Goal: Find specific page/section: Find specific page/section

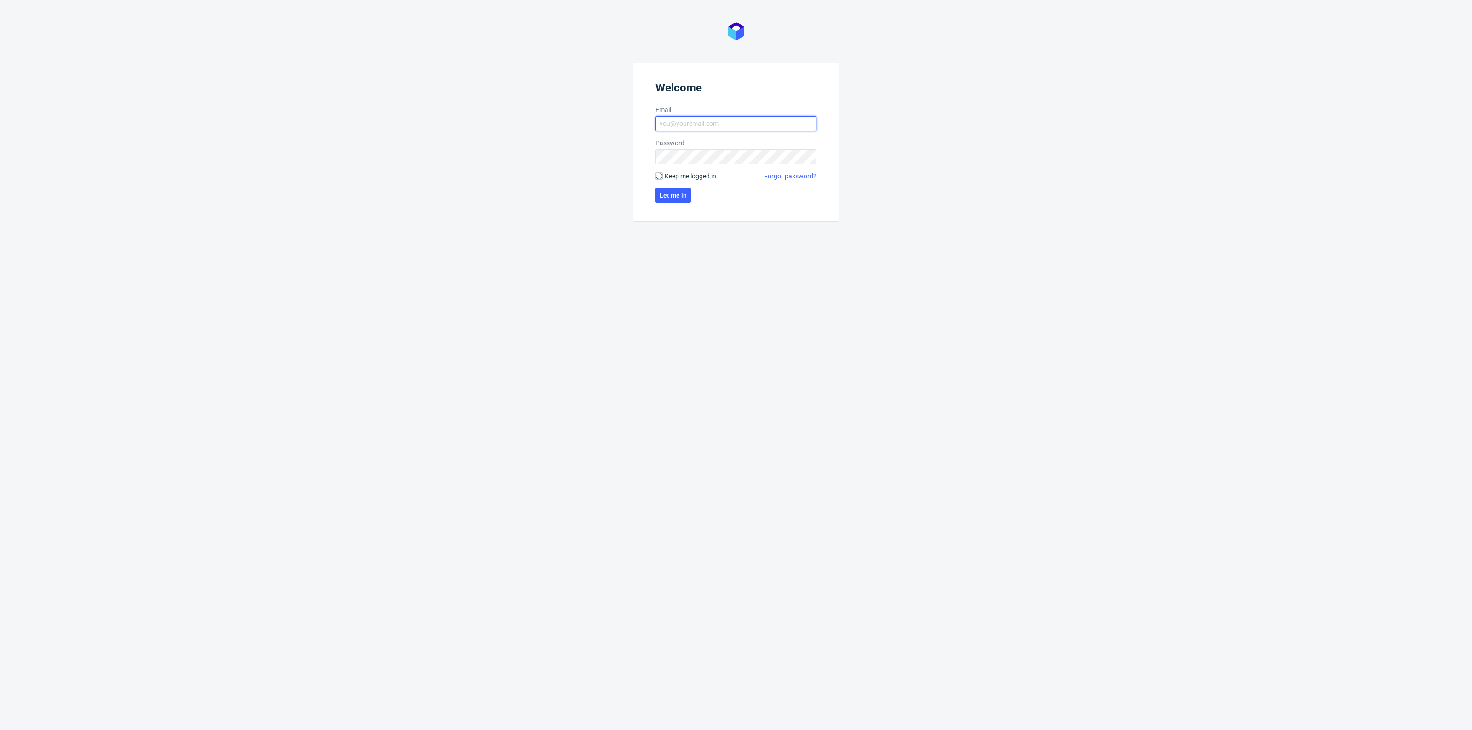
type input "[EMAIL_ADDRESS][PERSON_NAME][DOMAIN_NAME]"
click at [668, 174] on span "Keep me logged in" at bounding box center [691, 176] width 52 height 9
click at [663, 174] on input "Keep me logged in" at bounding box center [658, 175] width 7 height 7
checkbox input "true"
click at [677, 198] on span "Let me in" at bounding box center [672, 195] width 27 height 6
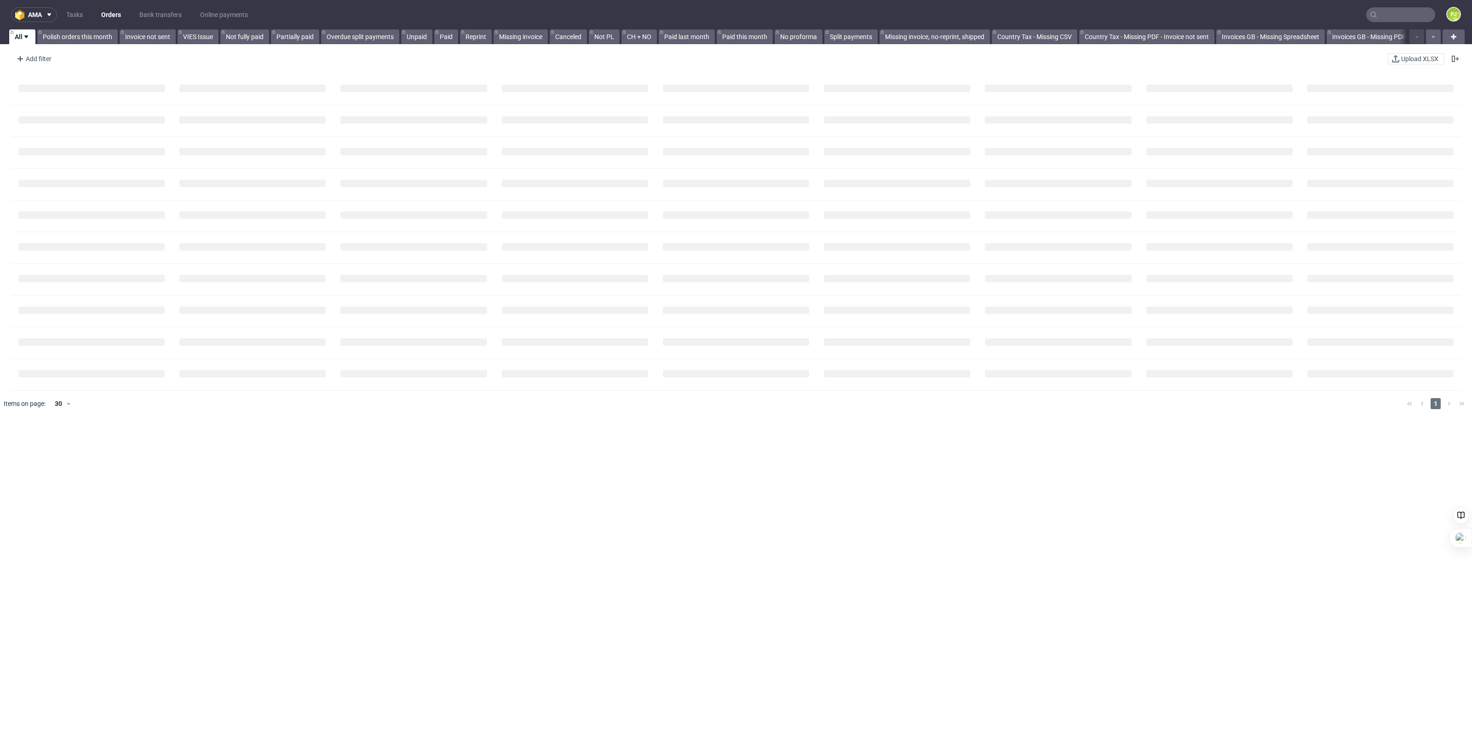
click at [1405, 11] on input "text" at bounding box center [1400, 14] width 69 height 15
type input "cimpress"
